Goal: Transaction & Acquisition: Purchase product/service

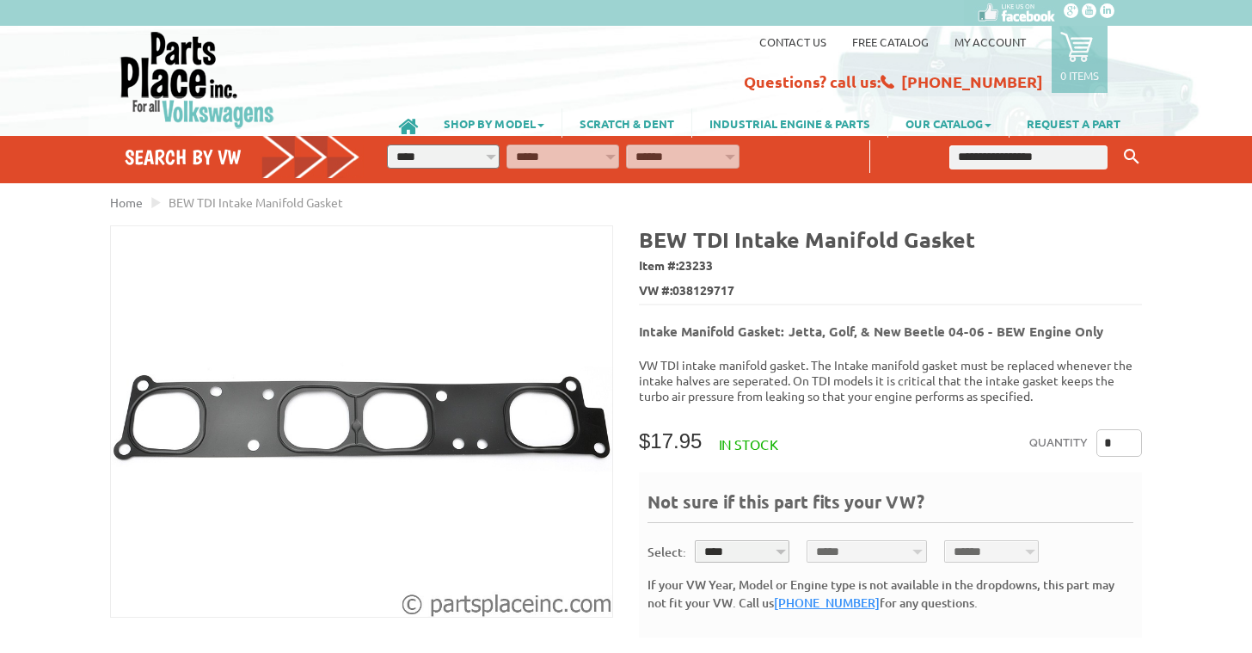
click at [693, 288] on span "038129717" at bounding box center [703, 290] width 62 height 18
copy span "038129717"
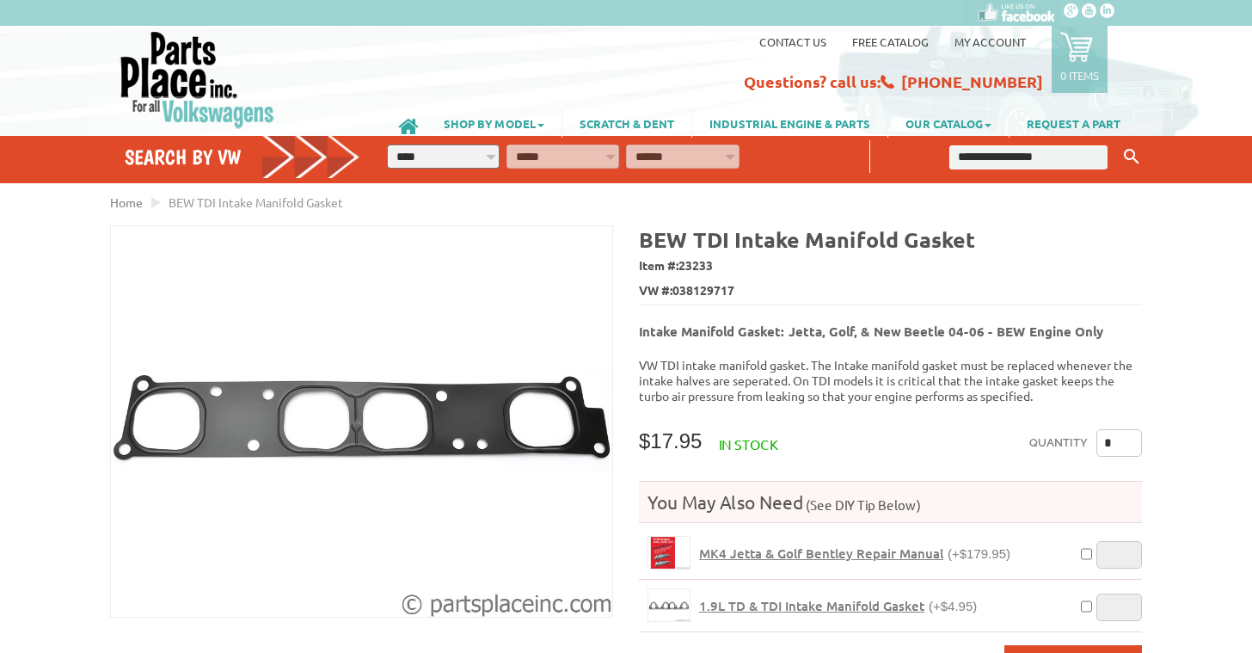
click at [706, 286] on span "038129717" at bounding box center [703, 290] width 62 height 18
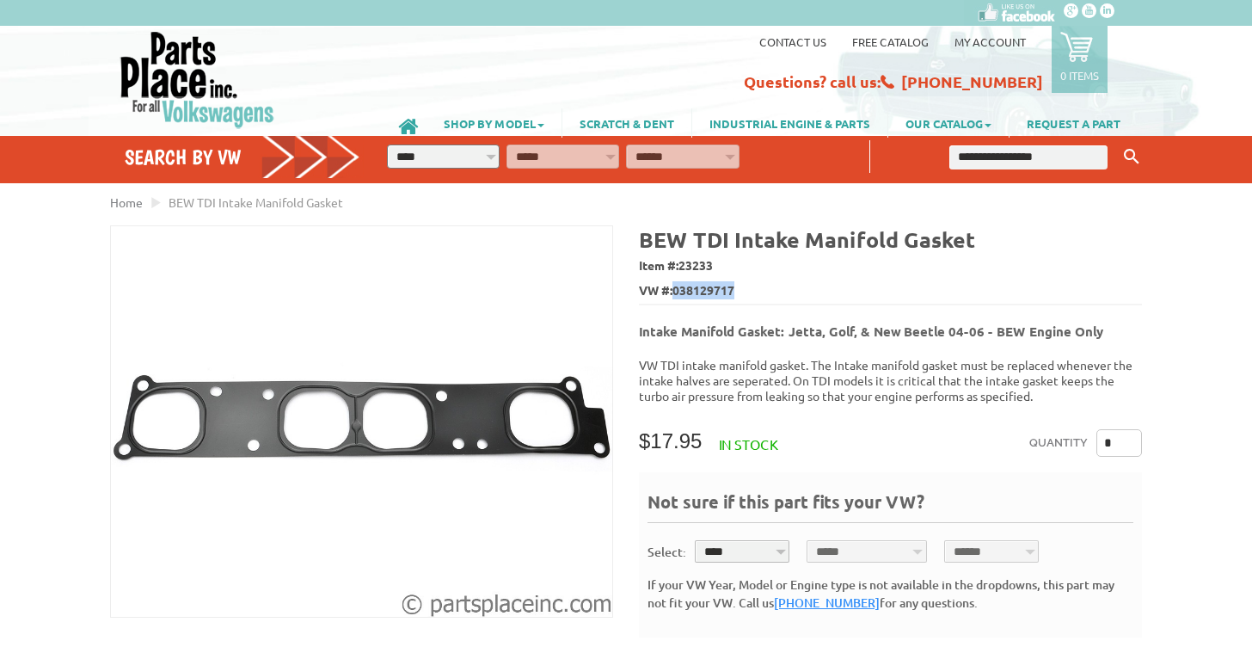
copy span "038129717"
